Goal: Task Accomplishment & Management: Complete application form

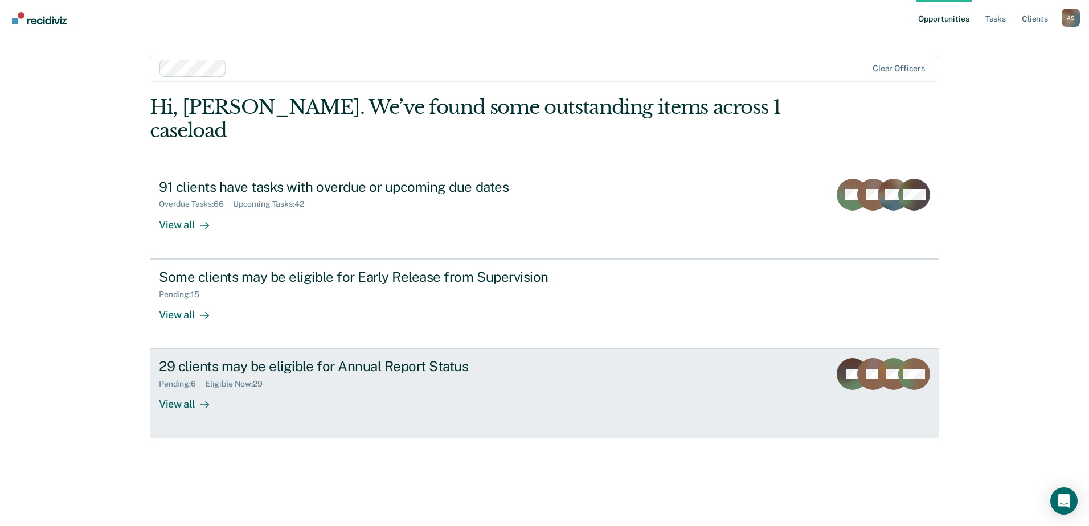
click at [178, 389] on div "View all" at bounding box center [191, 400] width 64 height 22
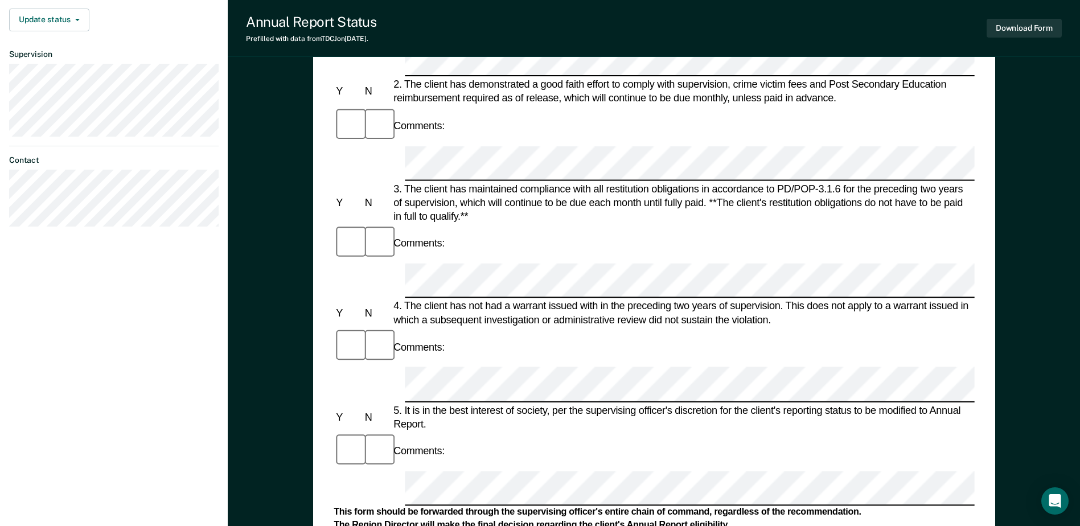
scroll to position [342, 0]
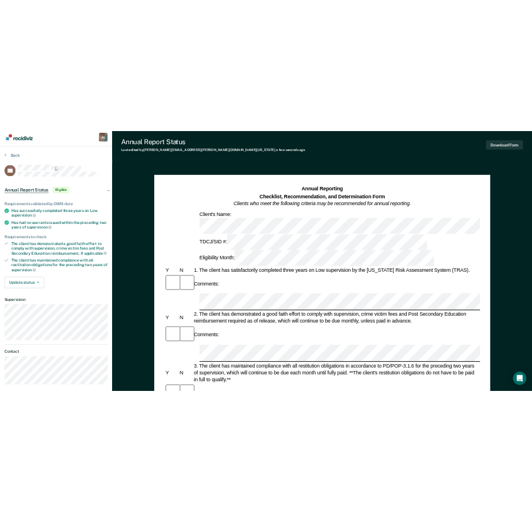
scroll to position [0, 0]
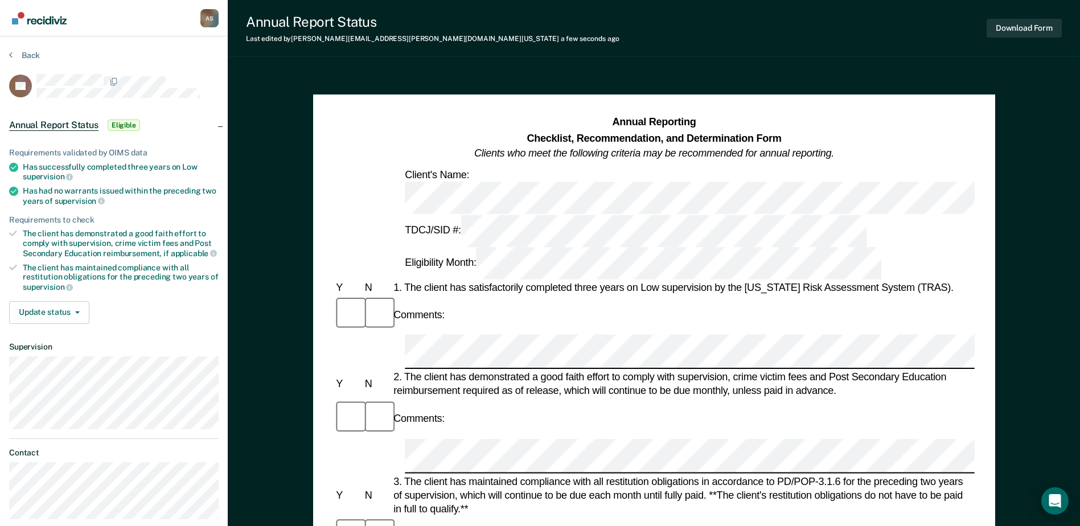
click at [639, 400] on div "Comments:" at bounding box center [654, 419] width 641 height 38
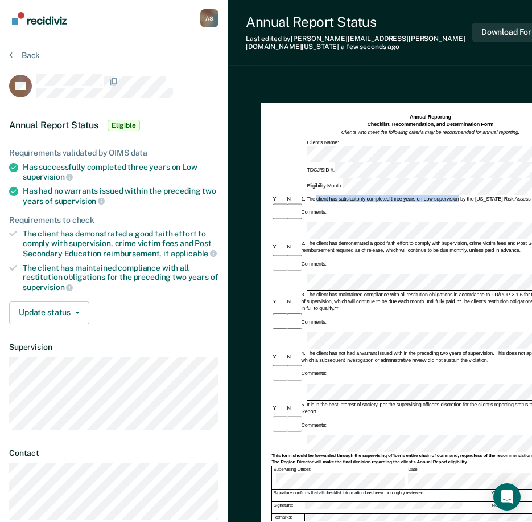
drag, startPoint x: 317, startPoint y: 150, endPoint x: 459, endPoint y: 152, distance: 142.4
click at [459, 195] on div "1. The client has satisfactorily completed three years on Low supervision by th…" at bounding box center [444, 198] width 289 height 7
drag, startPoint x: 459, startPoint y: 152, endPoint x: 429, endPoint y: 153, distance: 29.6
copy div "client has satisfactorily completed three years on Low supervision"
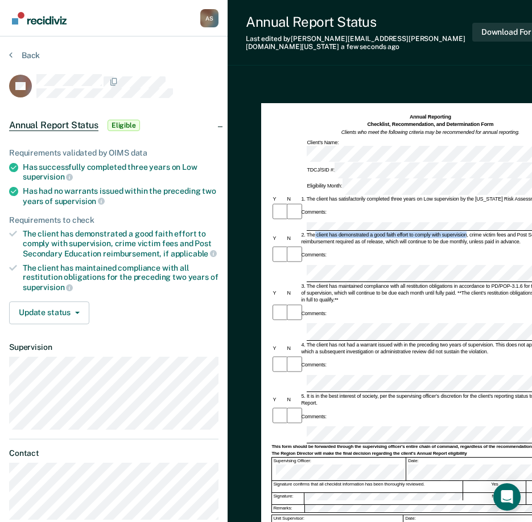
drag, startPoint x: 315, startPoint y: 179, endPoint x: 467, endPoint y: 178, distance: 152.0
click at [467, 231] on div "2. The client has demonstrated a good faith effort to comply with supervision, …" at bounding box center [444, 238] width 289 height 14
copy div "client has demonstrated a good faith effort to comply with supervision"
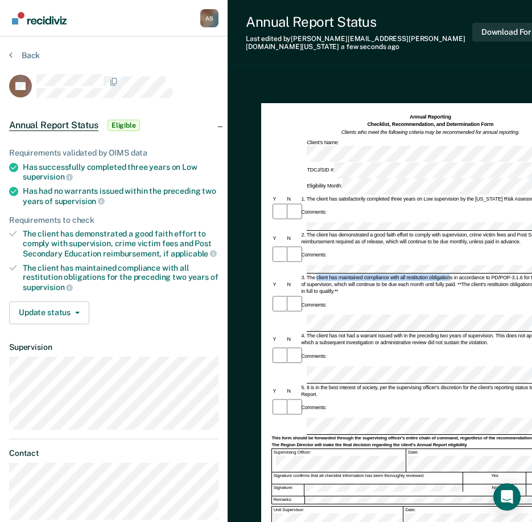
drag, startPoint x: 317, startPoint y: 210, endPoint x: 452, endPoint y: 214, distance: 135.0
click at [452, 274] on div "3. The client has maintained compliance with all restitution obligations in acc…" at bounding box center [444, 284] width 289 height 20
drag, startPoint x: 452, startPoint y: 214, endPoint x: 433, endPoint y: 209, distance: 18.9
copy div "client has maintained compliance with all restitution obligation"
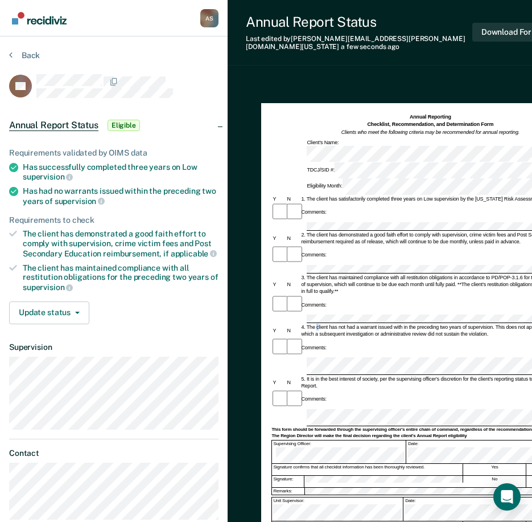
click at [317, 323] on div "4. The client has not had a warrant issued with in the preceding two years of s…" at bounding box center [444, 330] width 289 height 14
drag, startPoint x: 317, startPoint y: 255, endPoint x: 490, endPoint y: 251, distance: 172.6
click at [490, 323] on div "4. The client has not had a warrant issued with in the preceding two years of s…" at bounding box center [444, 330] width 289 height 14
drag, startPoint x: 490, startPoint y: 251, endPoint x: 429, endPoint y: 253, distance: 61.0
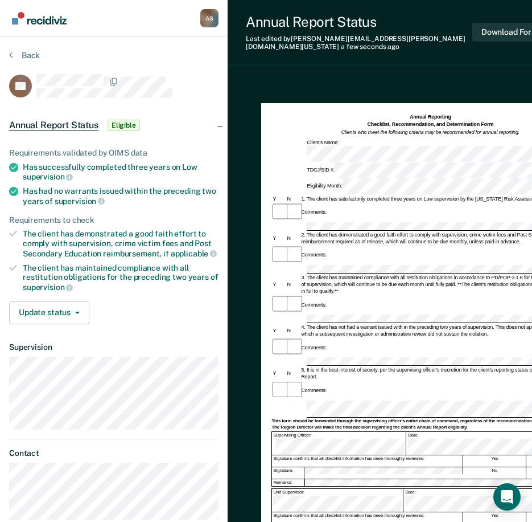
click at [352, 380] on div "Comments:" at bounding box center [431, 389] width 318 height 19
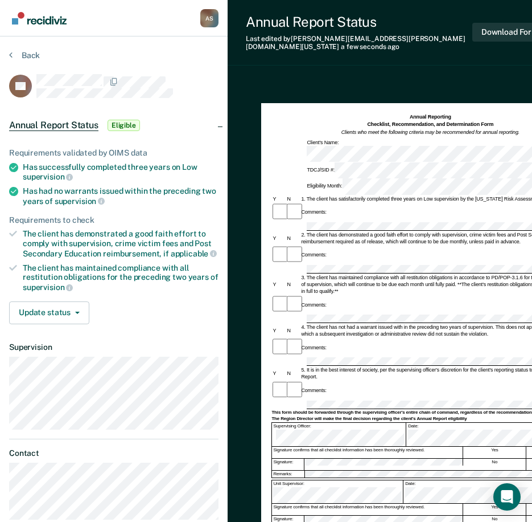
click at [314, 318] on form "Annual Reporting Checklist, Recommendation, and Determination Form Clients who …" at bounding box center [431, 413] width 318 height 601
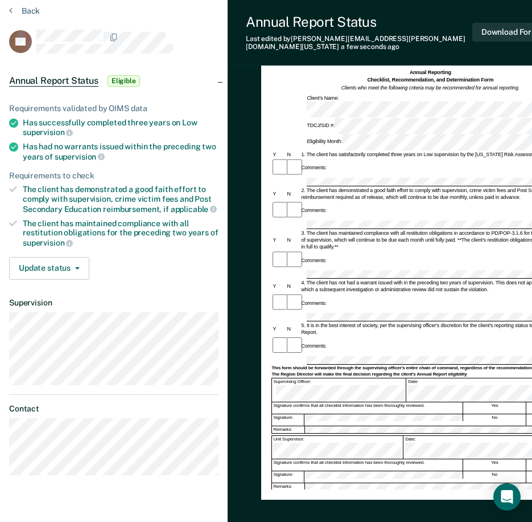
scroll to position [57, 0]
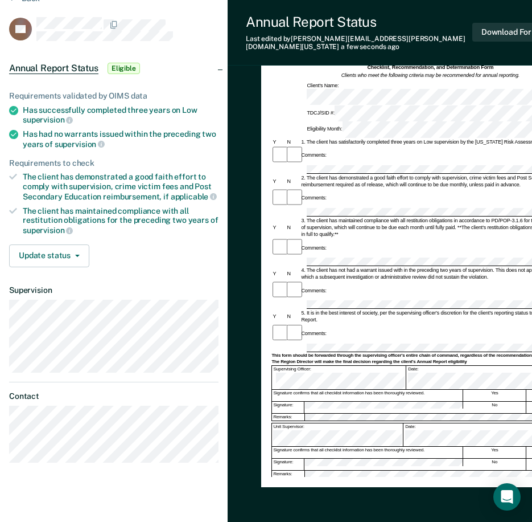
click at [294, 481] on div "Parole Supervisor:" at bounding box center [338, 492] width 132 height 23
click at [250, 387] on div "Annual Reporting Checklist, Recommendation, and Determination Form Clients who …" at bounding box center [397, 303] width 338 height 562
click at [245, 419] on div "Annual Reporting Checklist, Recommendation, and Determination Form Clients who …" at bounding box center [397, 303] width 338 height 562
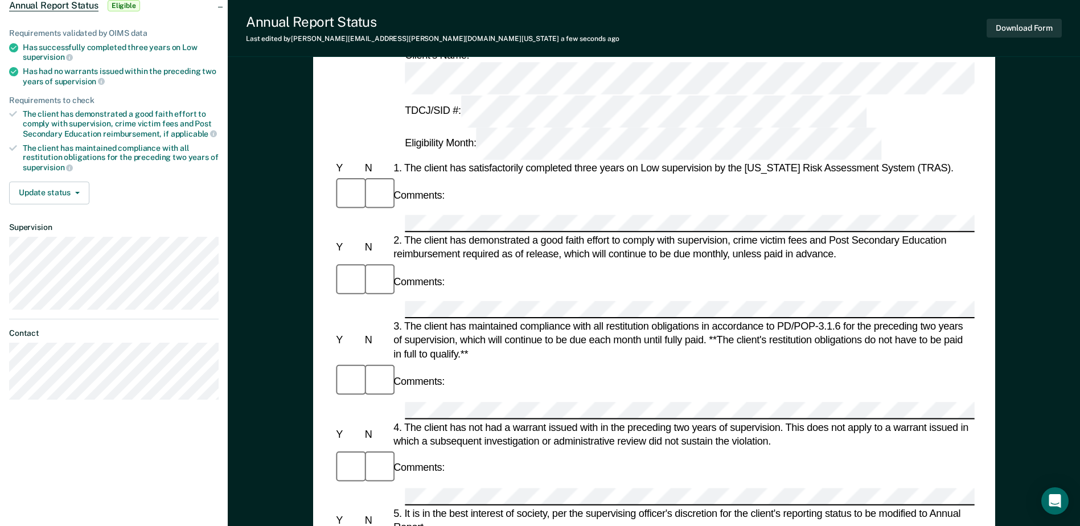
scroll to position [0, 0]
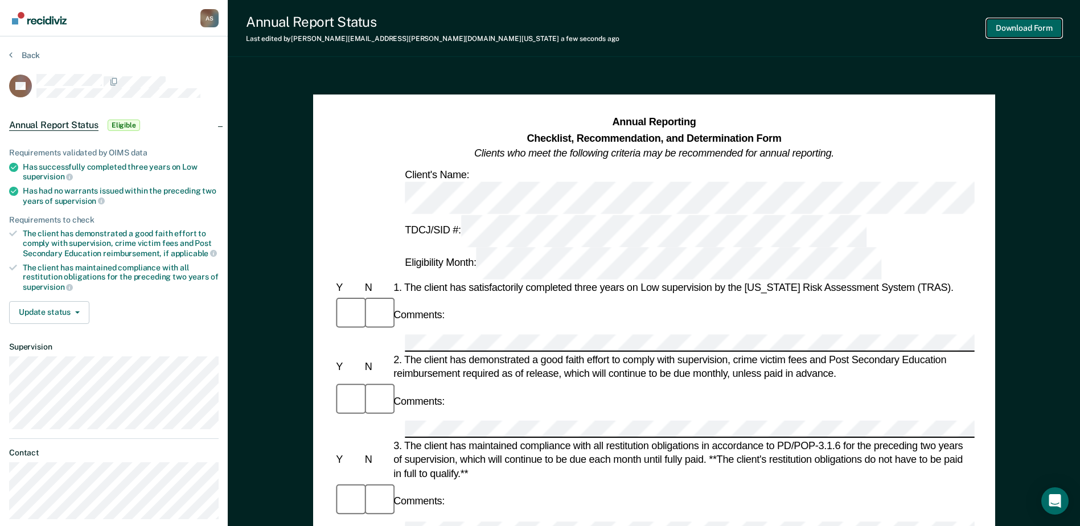
click at [1006, 28] on button "Download Form" at bounding box center [1024, 28] width 75 height 19
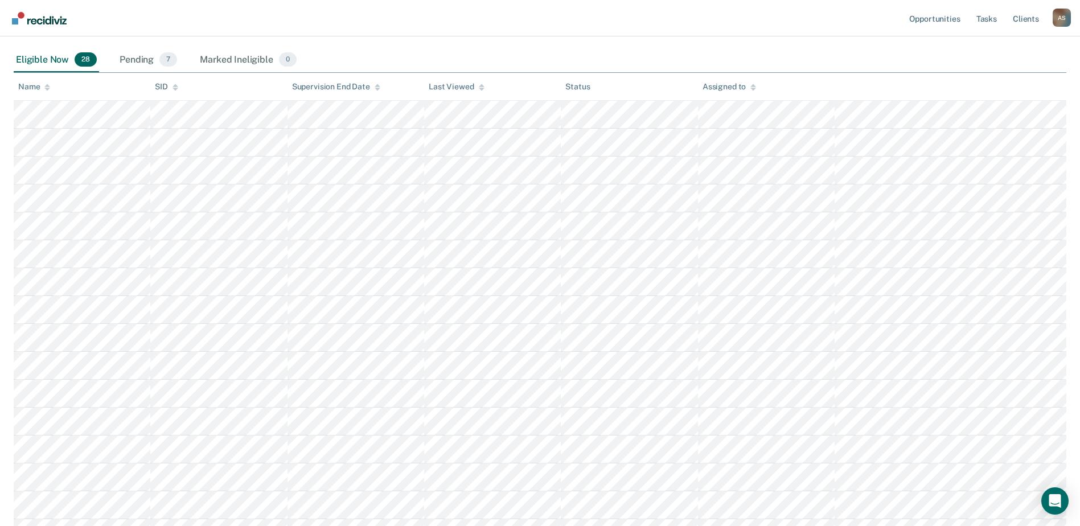
scroll to position [158, 0]
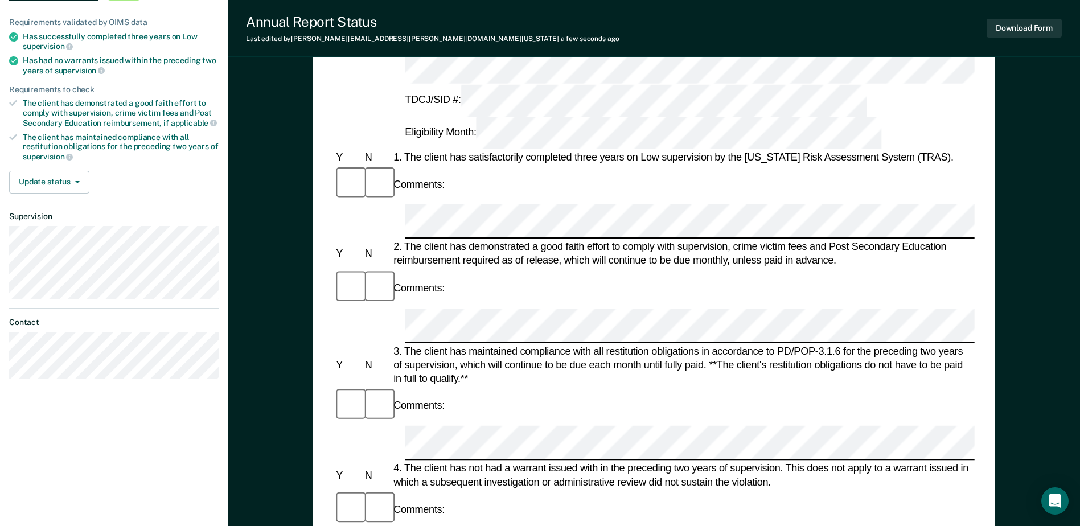
scroll to position [114, 0]
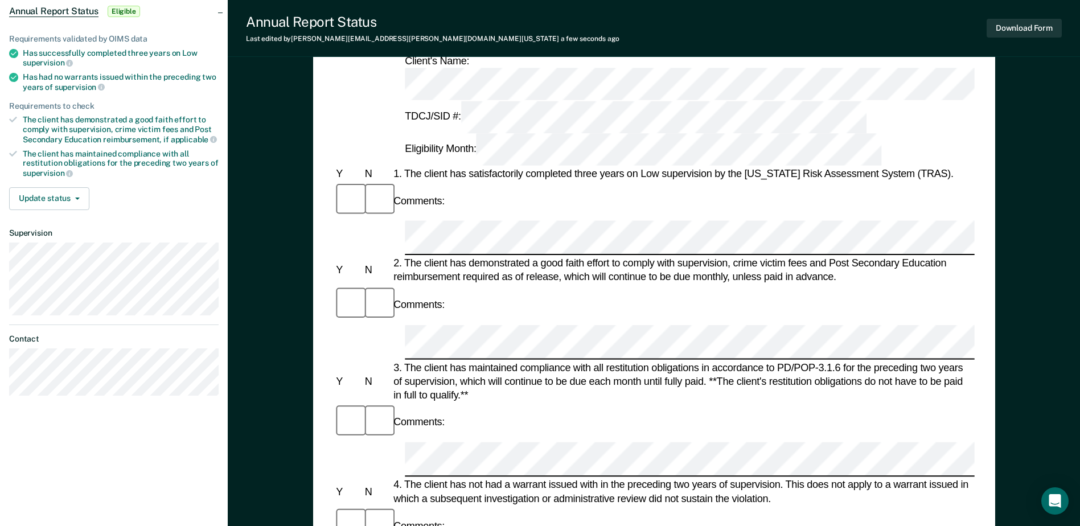
click at [554, 478] on div "4. The client has not had a warrant issued with in the preceding two years of s…" at bounding box center [683, 491] width 584 height 27
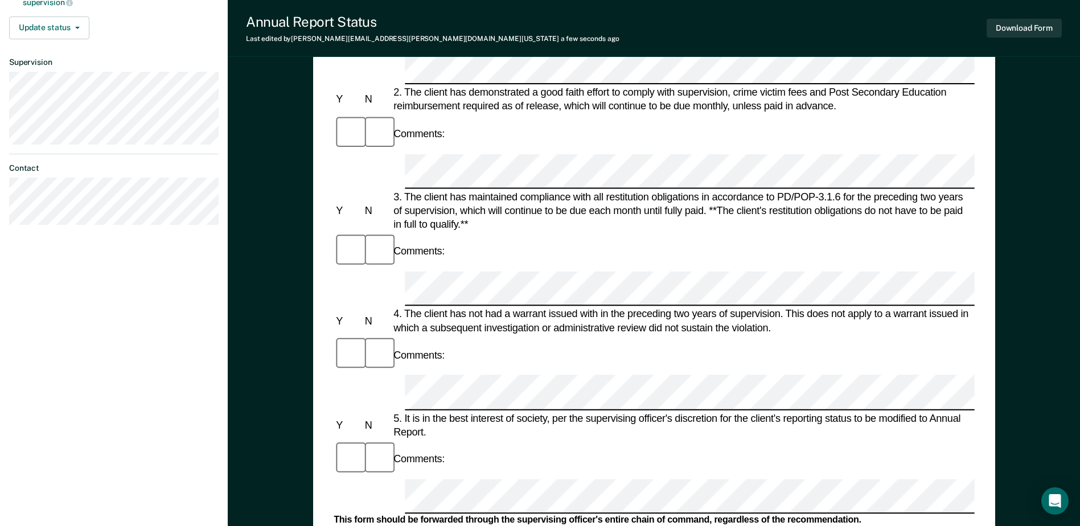
scroll to position [171, 0]
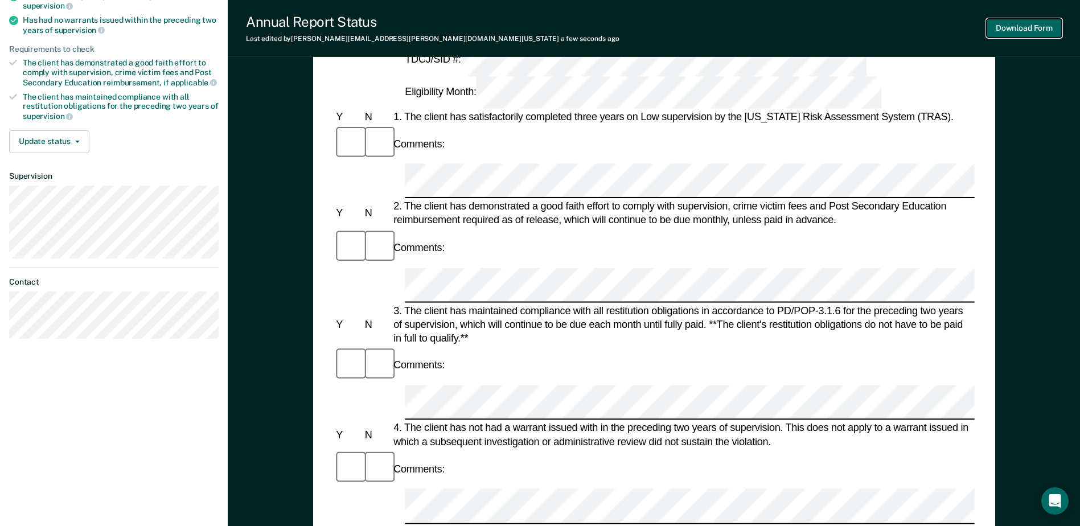
click at [1026, 28] on button "Download Form" at bounding box center [1024, 28] width 75 height 19
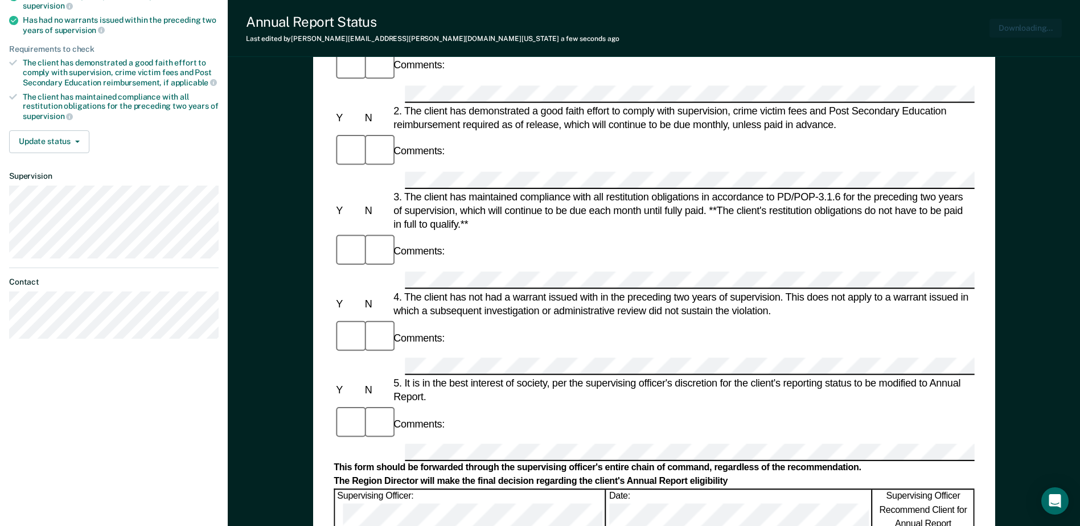
scroll to position [0, 0]
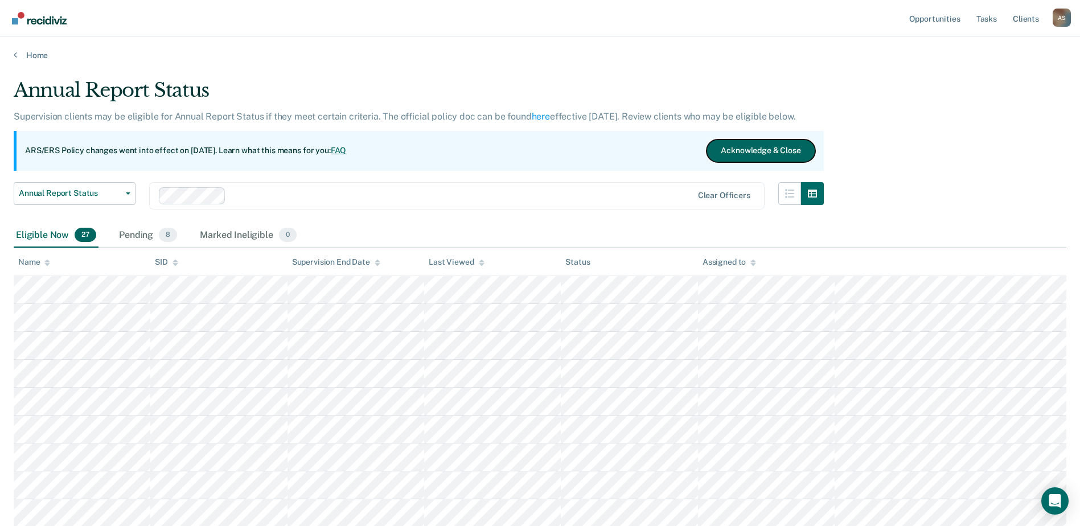
click at [742, 147] on button "Acknowledge & Close" at bounding box center [761, 151] width 108 height 23
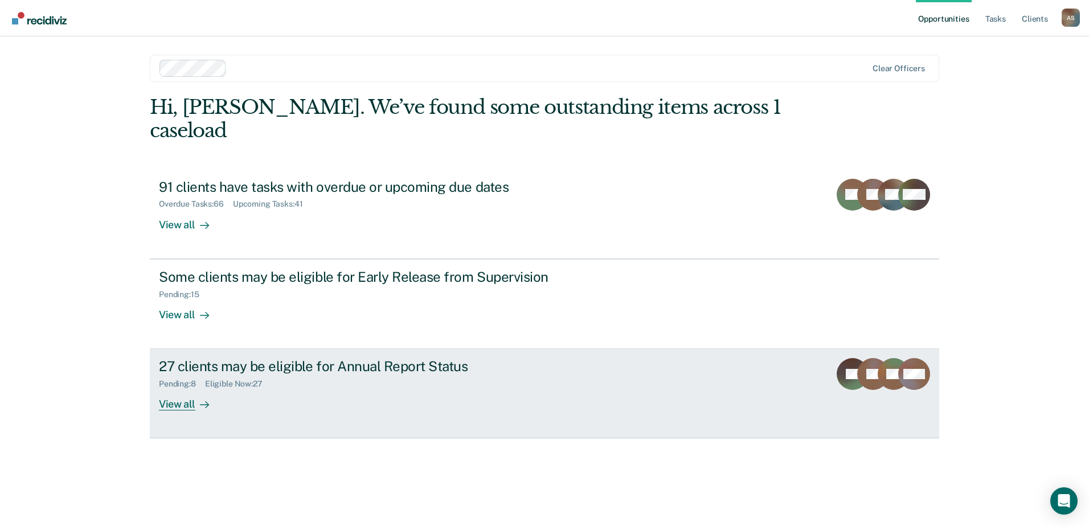
click at [176, 389] on div "View all" at bounding box center [191, 400] width 64 height 22
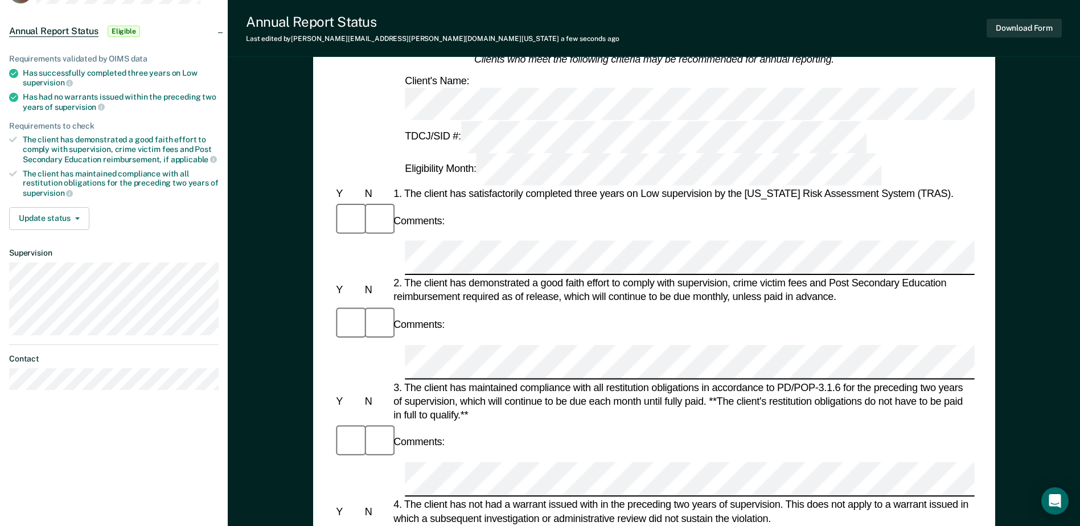
scroll to position [114, 0]
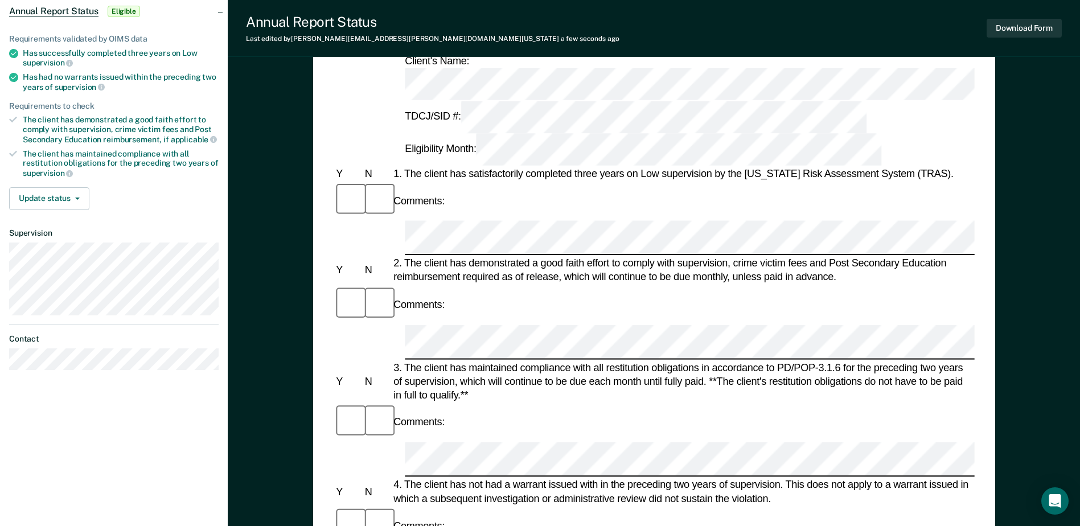
click at [360, 442] on div at bounding box center [654, 459] width 641 height 35
click at [371, 360] on div "Y N 3. The client has maintained compliance with all restitution obligations in…" at bounding box center [654, 381] width 641 height 42
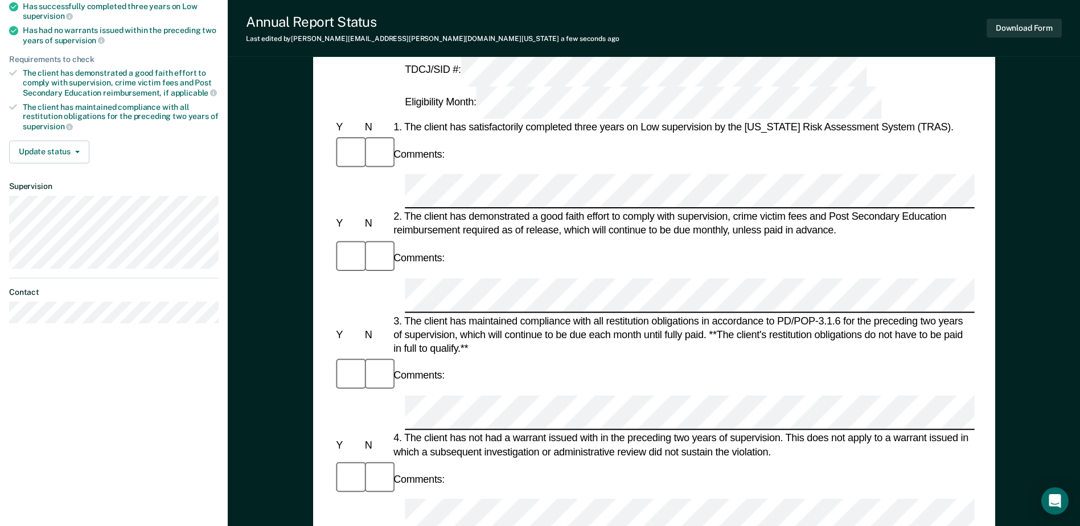
scroll to position [0, 0]
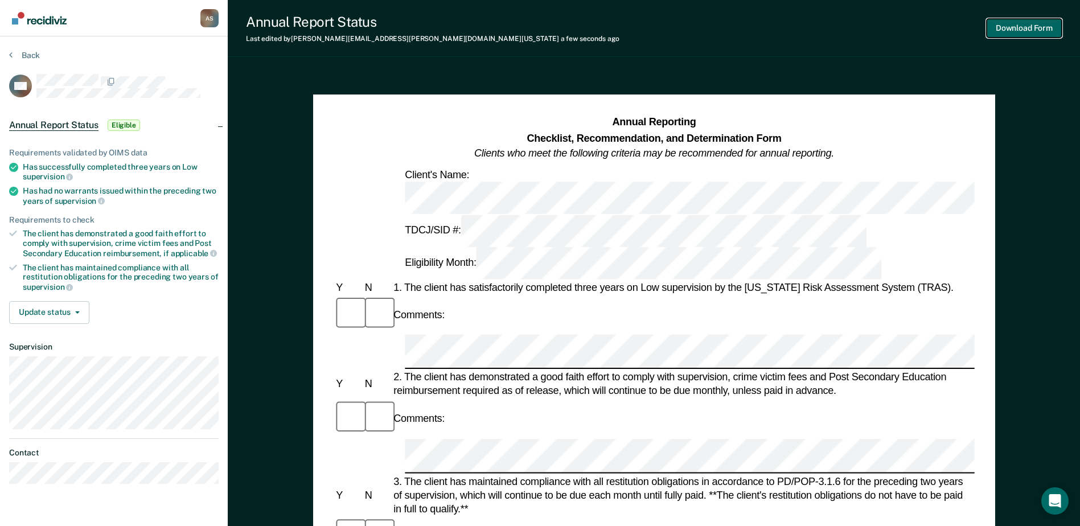
click at [1024, 26] on button "Download Form" at bounding box center [1024, 28] width 75 height 19
